Goal: Task Accomplishment & Management: Use online tool/utility

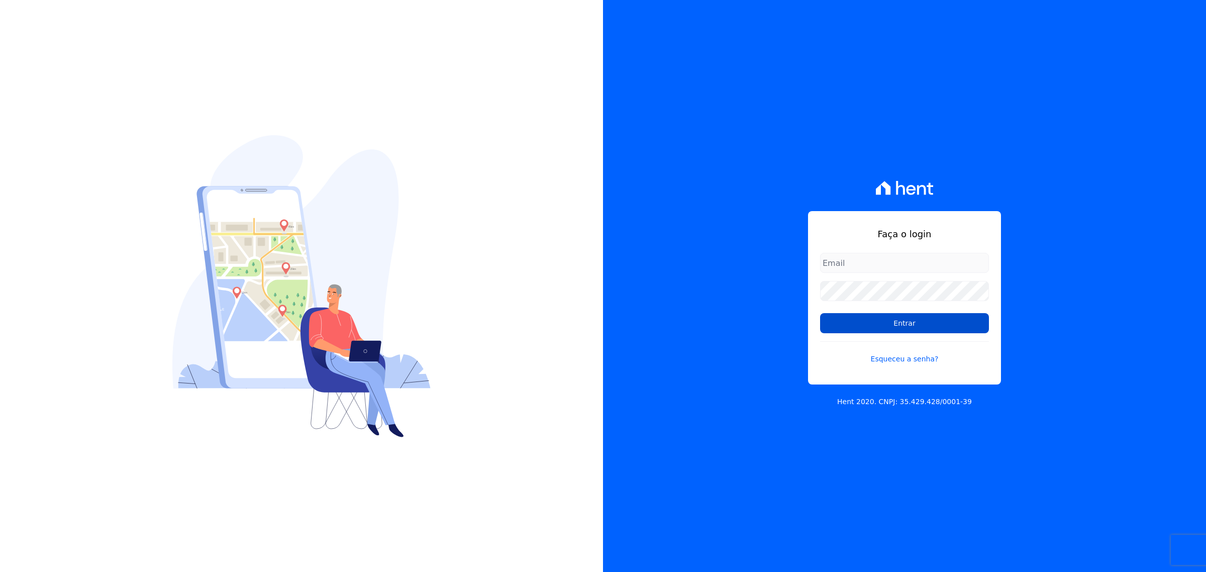
type input "[PERSON_NAME][EMAIL_ADDRESS][DOMAIN_NAME]"
click at [880, 326] on input "Entrar" at bounding box center [904, 323] width 169 height 20
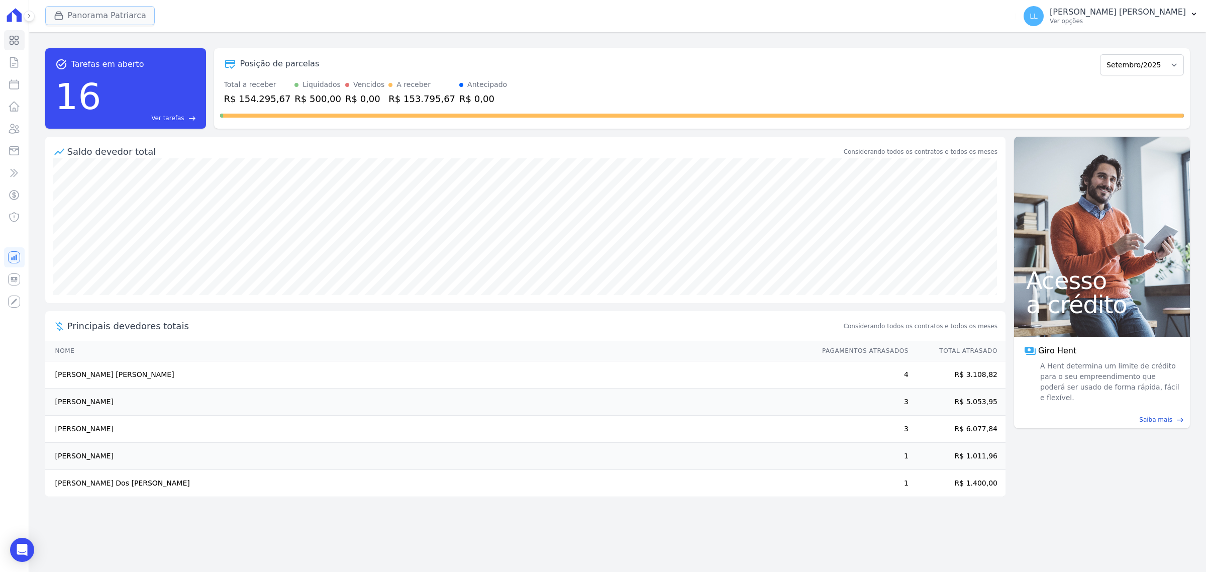
click at [128, 8] on button "Panorama Patriarca" at bounding box center [100, 15] width 110 height 19
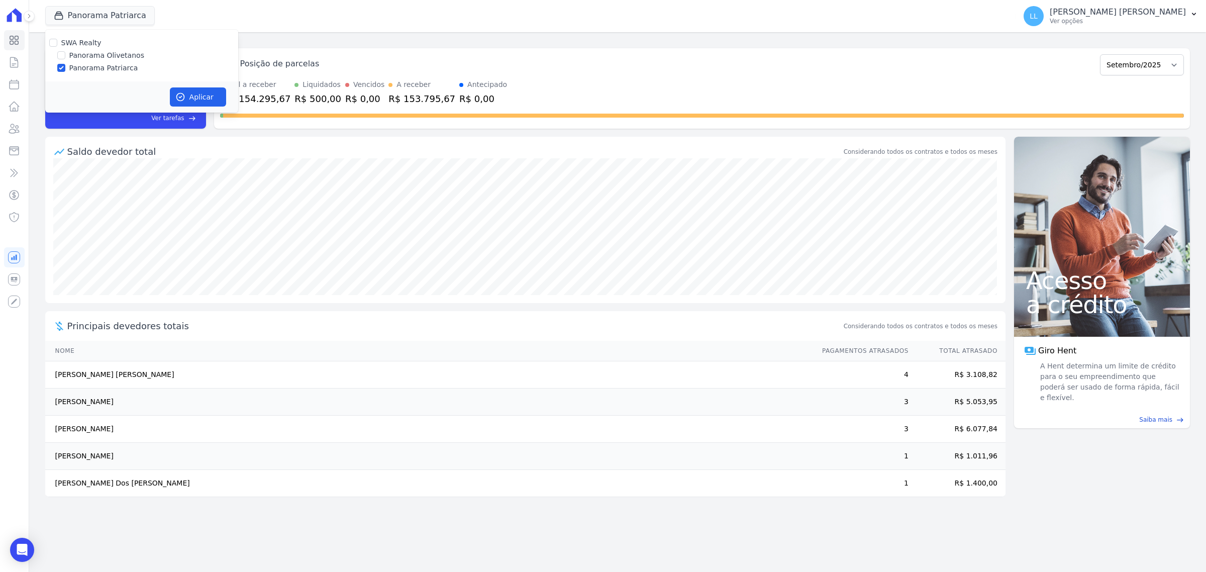
click at [122, 56] on label "Panorama Olivetanos" at bounding box center [106, 55] width 75 height 11
click at [65, 56] on input "Panorama Olivetanos" at bounding box center [61, 55] width 8 height 8
checkbox input "true"
click at [122, 63] on label "Panorama Patriarca" at bounding box center [103, 68] width 69 height 11
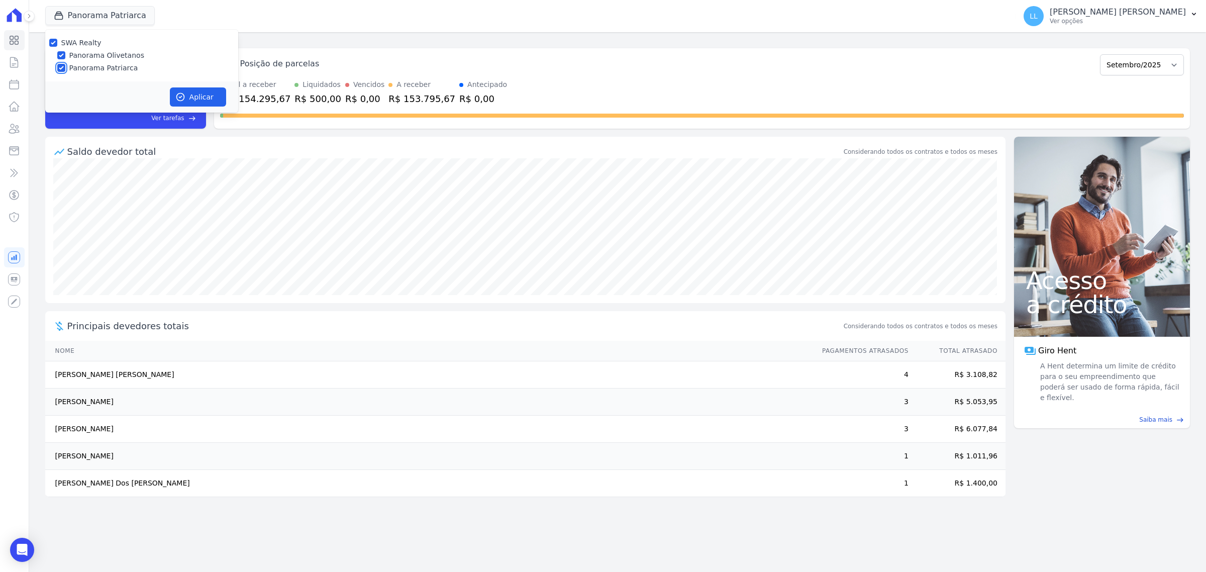
click at [65, 64] on input "Panorama Patriarca" at bounding box center [61, 68] width 8 height 8
checkbox input "false"
click at [199, 93] on button "Aplicar" at bounding box center [198, 96] width 56 height 19
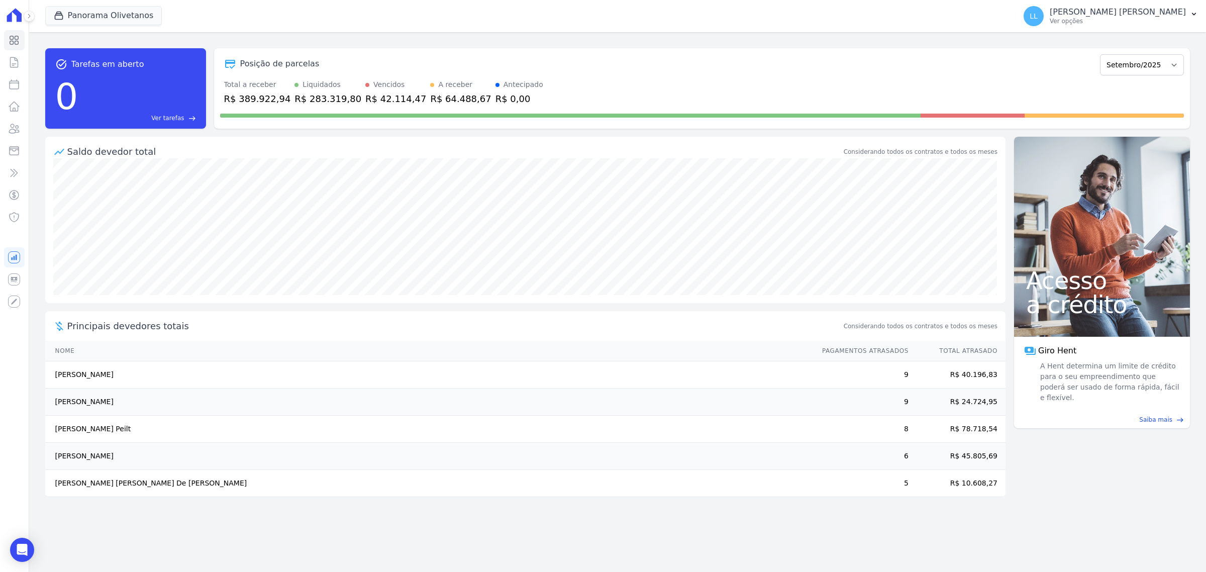
click at [1142, 16] on p "Leandro Lima Rodrigues" at bounding box center [1118, 12] width 136 height 10
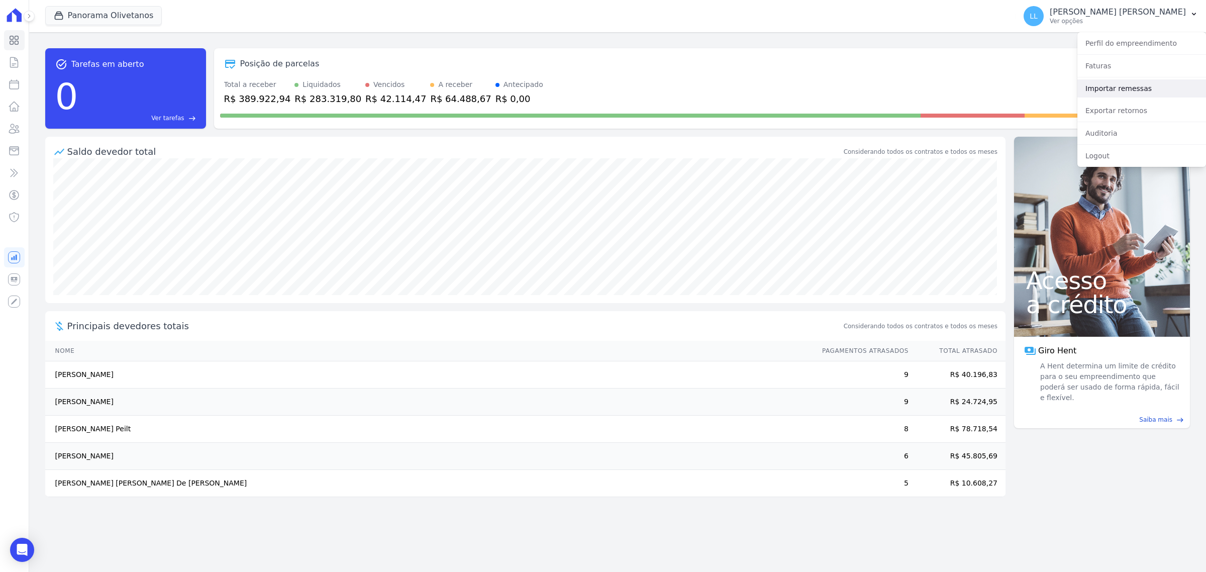
click at [1132, 89] on link "Importar remessas" at bounding box center [1141, 88] width 129 height 18
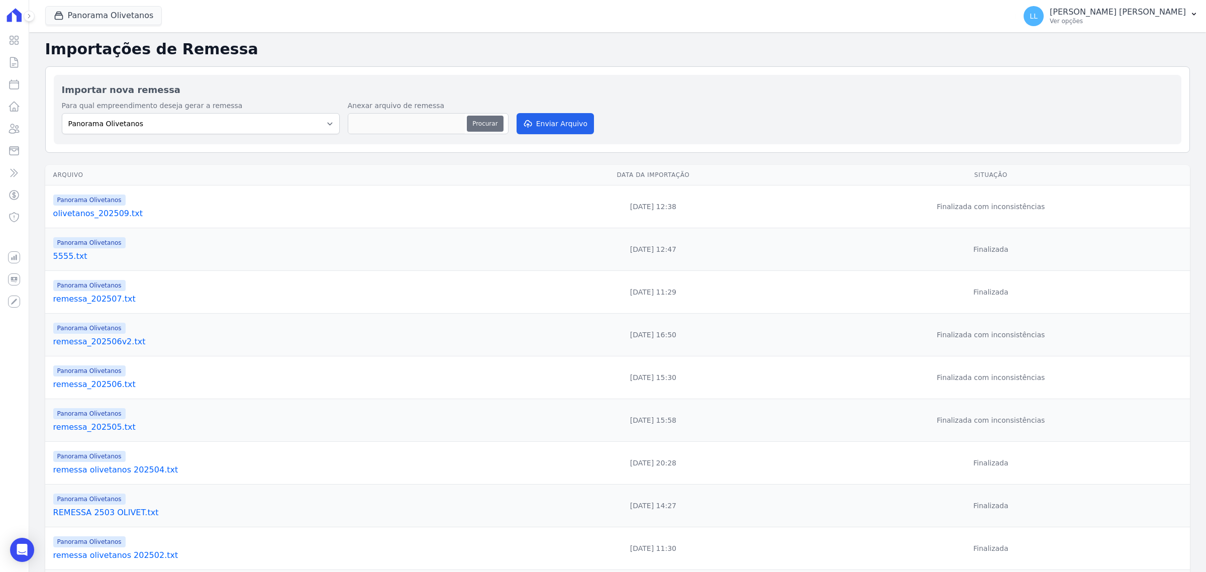
click at [491, 121] on button "Procurar" at bounding box center [485, 124] width 36 height 16
type input "remoliv202510.txt"
click at [541, 121] on button "Enviar Arquivo" at bounding box center [555, 123] width 77 height 21
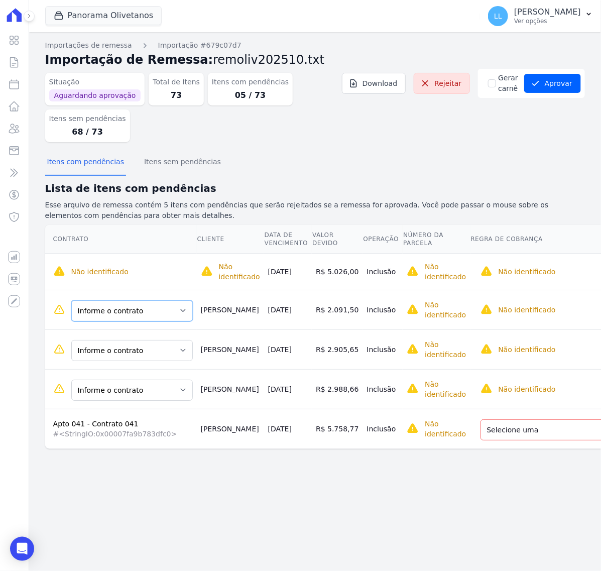
click at [134, 300] on select "Informe o contrato Apto 051 - Contrato 051 Apto 023 - Contrato 023" at bounding box center [132, 310] width 122 height 21
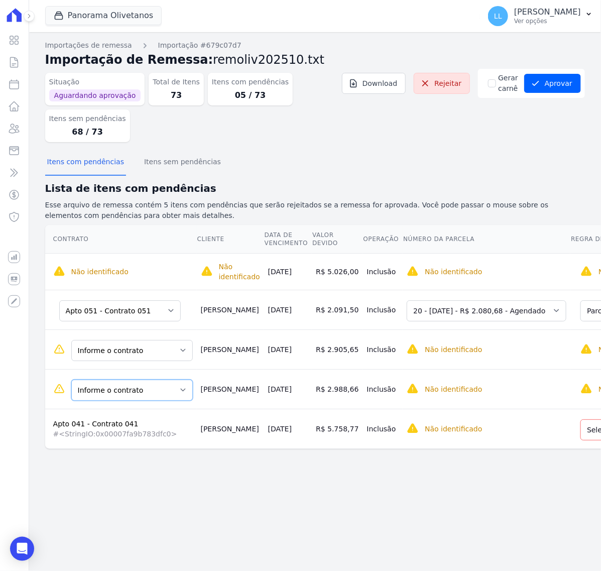
click at [145, 380] on select "Informe o contrato Apto 071 - Contrato 071 Apto 081 - Contrato 081" at bounding box center [132, 390] width 122 height 21
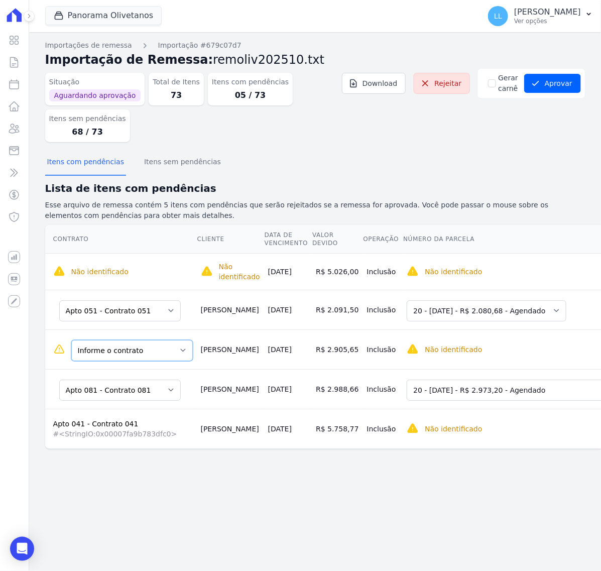
click at [138, 340] on select "Informe o contrato Apto 071 - Contrato 071 Apto 081 - Contrato 081" at bounding box center [132, 350] width 122 height 21
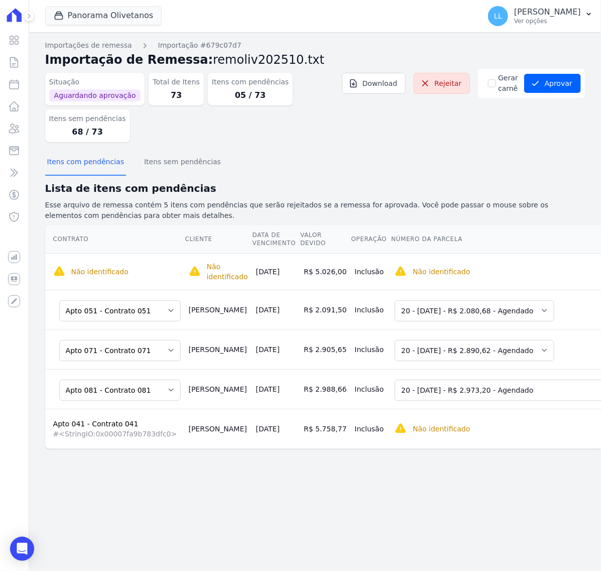
drag, startPoint x: 221, startPoint y: 415, endPoint x: 282, endPoint y: 418, distance: 60.9
click at [282, 417] on div "Contrato Cliente Data de Vencimento Valor devido Operação Número da Parcela Reg…" at bounding box center [459, 337] width 861 height 232
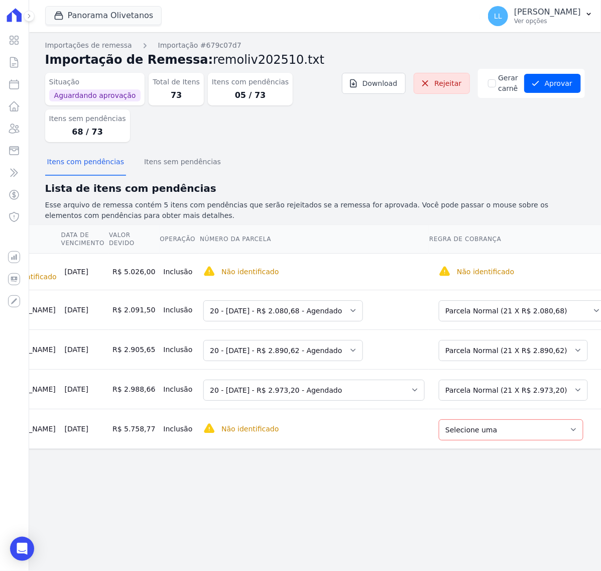
scroll to position [0, 219]
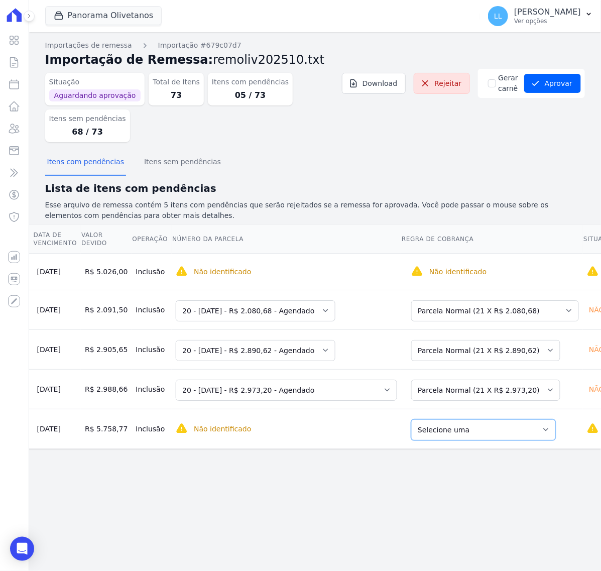
click at [430, 420] on select "Selecione uma Nova Parcela Avulsa Parcela Avulsa Existente Parcela Normal (1 X …" at bounding box center [484, 430] width 145 height 21
drag, startPoint x: 403, startPoint y: 420, endPoint x: 458, endPoint y: 420, distance: 55.3
click at [458, 420] on div "Contrato Cliente Data de Vencimento Valor devido Operação Número da Parcela Reg…" at bounding box center [240, 337] width 861 height 232
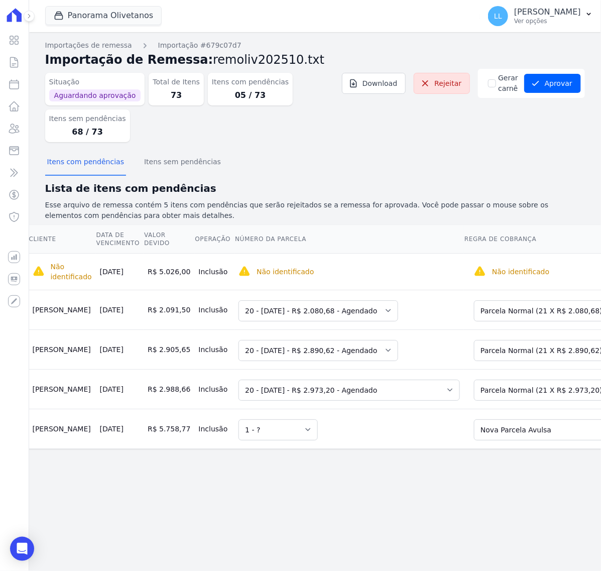
scroll to position [0, 141]
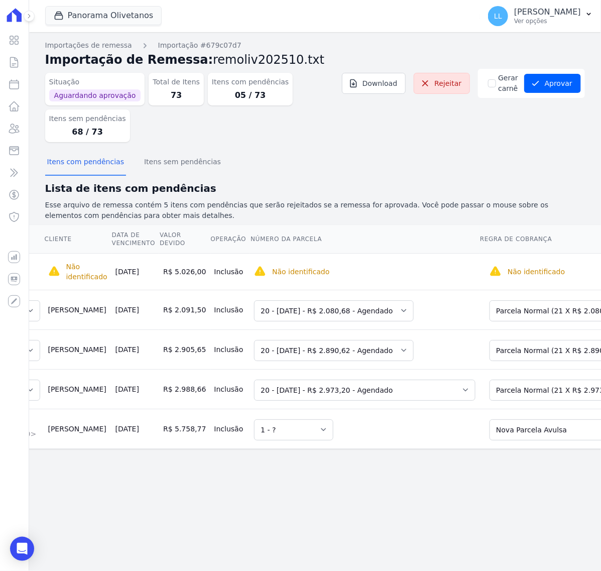
drag, startPoint x: 384, startPoint y: 420, endPoint x: 475, endPoint y: 423, distance: 91.0
click at [475, 423] on div "Contrato Cliente Data de Vencimento Valor devido Operação Número da Parcela Reg…" at bounding box center [315, 337] width 572 height 232
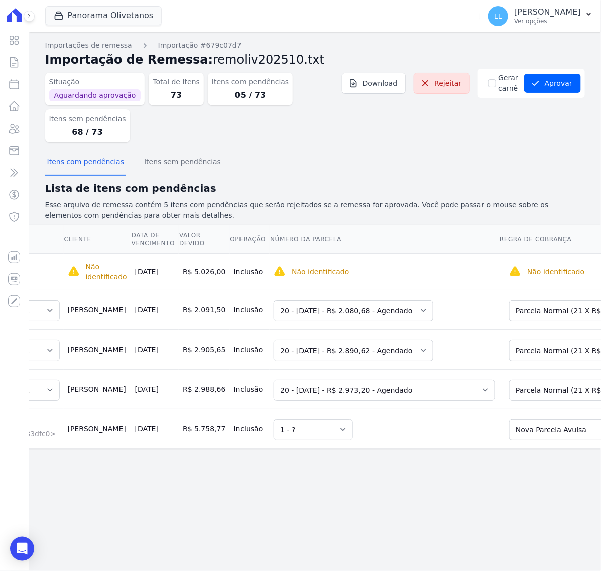
scroll to position [0, 136]
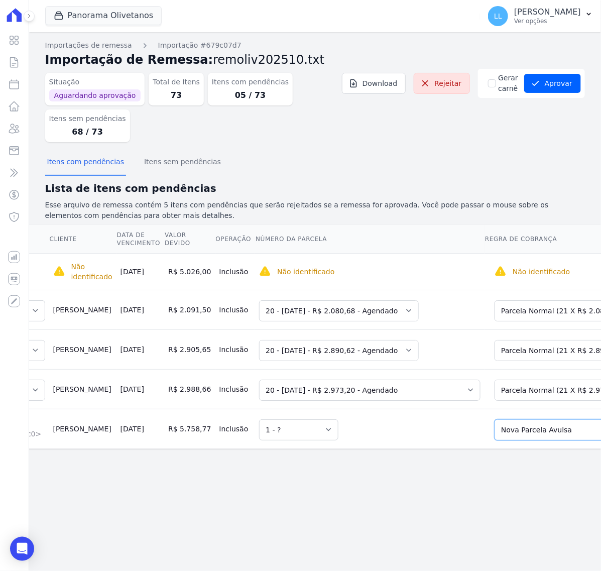
click at [495, 420] on select "Selecione uma Nova Parcela Avulsa Parcela Avulsa Existente Parcela Normal (1 X …" at bounding box center [567, 430] width 145 height 21
click at [394, 412] on td "Selecione uma 1 - ?" at bounding box center [370, 429] width 230 height 40
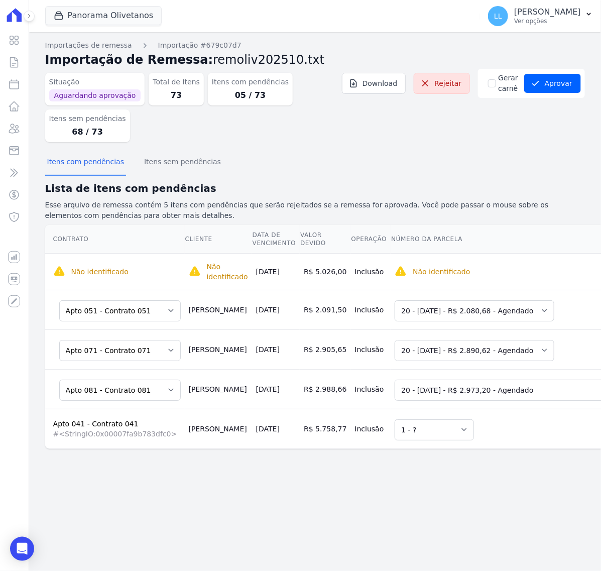
scroll to position [0, 237]
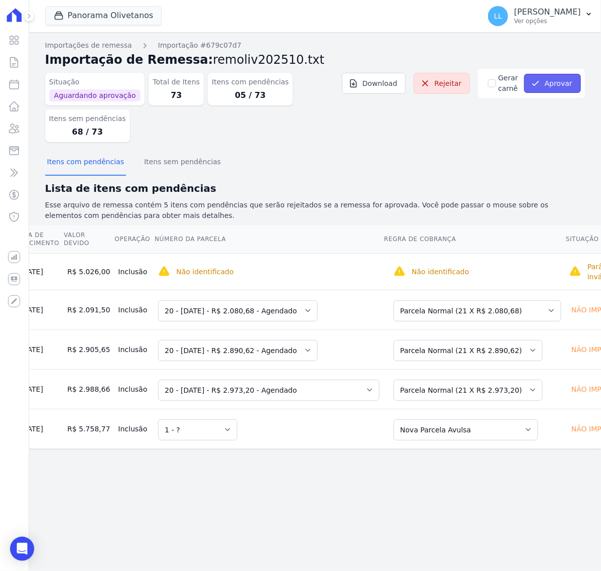
click at [556, 87] on button "Aprovar" at bounding box center [553, 83] width 57 height 19
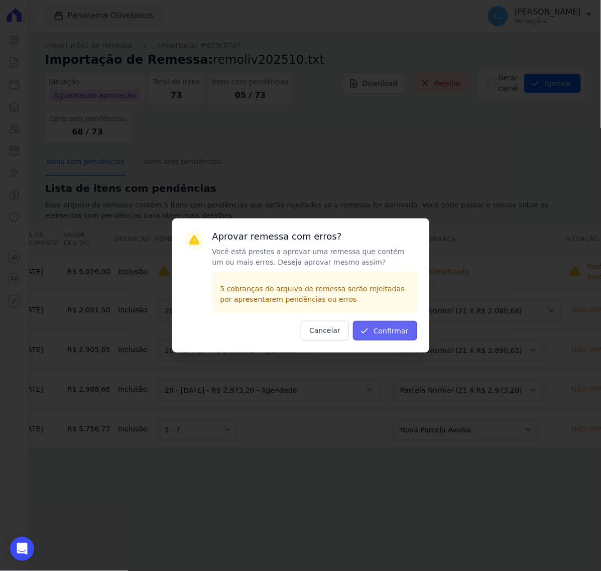
click at [387, 333] on button "Confirmar" at bounding box center [385, 331] width 64 height 20
